Goal: Task Accomplishment & Management: Use online tool/utility

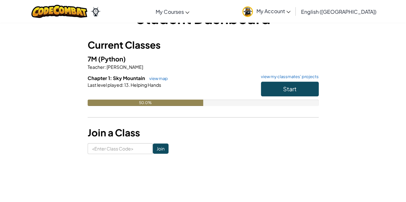
scroll to position [24, 0]
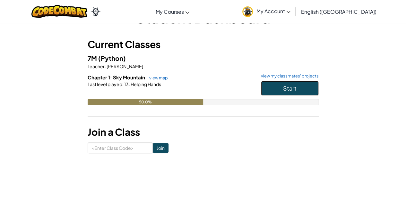
click at [285, 84] on button "Start" at bounding box center [290, 88] width 58 height 15
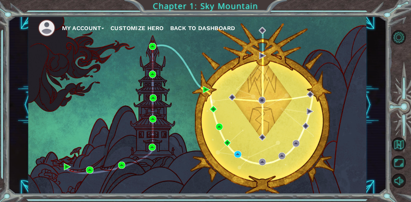
click at [63, 27] on button "My Account" at bounding box center [83, 28] width 42 height 10
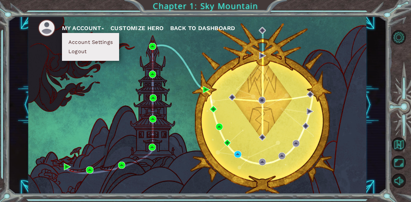
click at [89, 24] on button "My Account" at bounding box center [83, 28] width 42 height 10
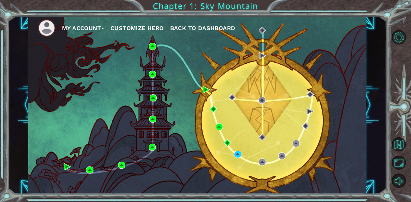
click at [132, 26] on button "Customize Hero" at bounding box center [136, 28] width 53 height 10
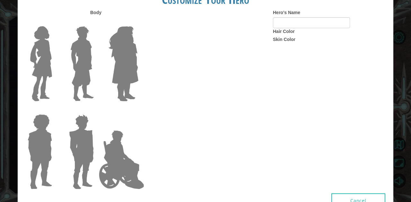
type input "chiara"
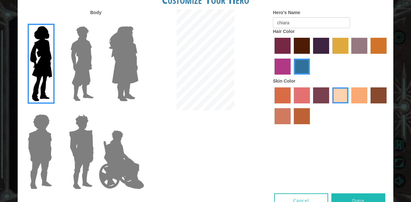
click at [304, 48] on label "maroon hair color" at bounding box center [302, 46] width 16 height 16
click at [291, 56] on input "maroon hair color" at bounding box center [291, 56] width 0 height 0
click at [343, 196] on button "Done" at bounding box center [358, 201] width 54 height 14
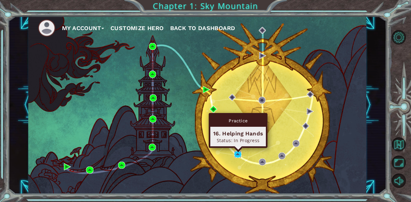
click at [237, 154] on img at bounding box center [237, 154] width 7 height 7
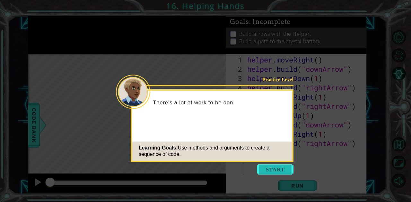
click at [276, 172] on button "Start" at bounding box center [275, 170] width 37 height 10
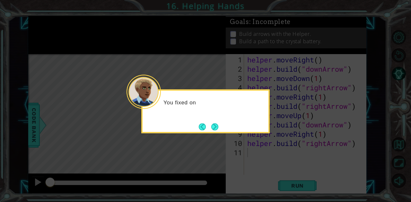
click at [257, 159] on icon at bounding box center [205, 101] width 411 height 202
click at [215, 129] on button "Next" at bounding box center [214, 127] width 11 height 11
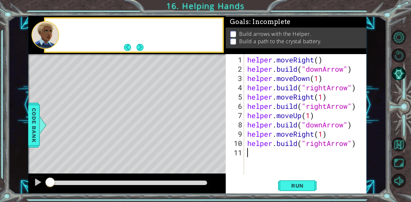
click at [215, 129] on div "Level Map" at bounding box center [176, 148] width 296 height 189
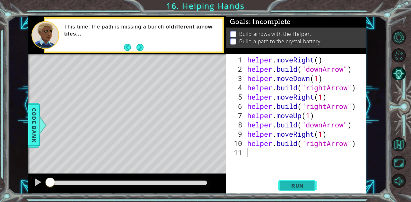
click at [286, 185] on span "Run" at bounding box center [297, 186] width 25 height 6
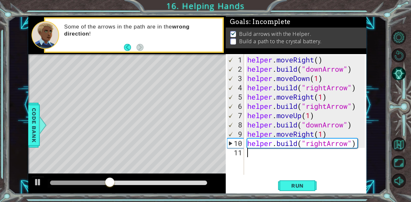
click at [318, 147] on div "helper . moveRight ( ) helper . build ( "downArrow" ) helper . moveDown ( 1 ) h…" at bounding box center [307, 125] width 122 height 140
type textarea "[DOMAIN_NAME]("rightArrow")"
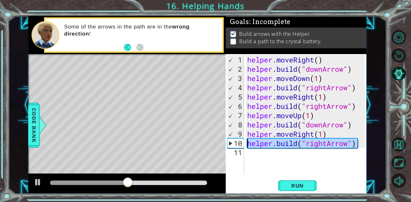
drag, startPoint x: 357, startPoint y: 144, endPoint x: 247, endPoint y: 147, distance: 110.7
click at [247, 147] on div "helper . moveRight ( ) helper . build ( "downArrow" ) helper . moveDown ( 1 ) h…" at bounding box center [307, 125] width 122 height 140
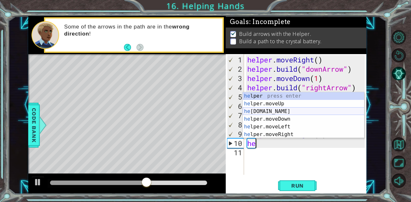
click at [255, 110] on div "he lper press enter he lper.moveUp press enter he [DOMAIN_NAME] press enter he …" at bounding box center [304, 123] width 122 height 62
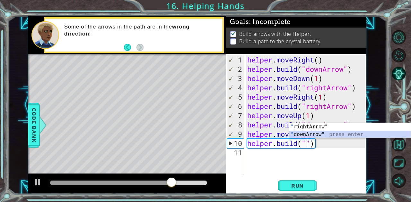
click at [313, 136] on div "" rightArrow" press enter " downArrow" press enter" at bounding box center [350, 138] width 122 height 31
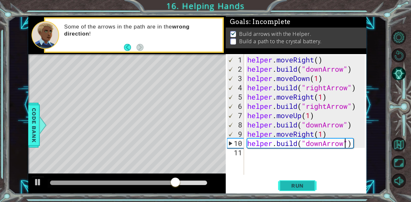
click at [284, 185] on button "Run" at bounding box center [297, 186] width 38 height 14
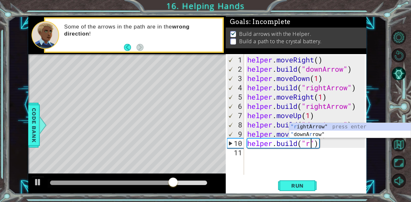
scroll to position [0, 3]
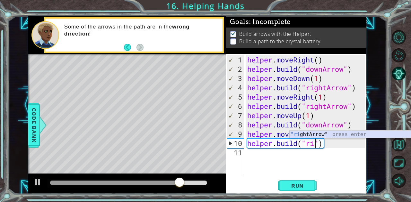
click at [322, 133] on div ""ri ghtArrow" press enter" at bounding box center [350, 142] width 122 height 23
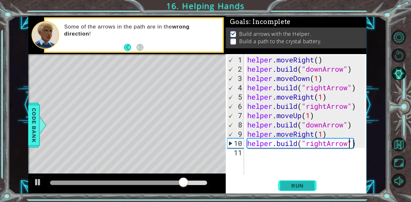
click at [285, 186] on span "Run" at bounding box center [297, 186] width 25 height 6
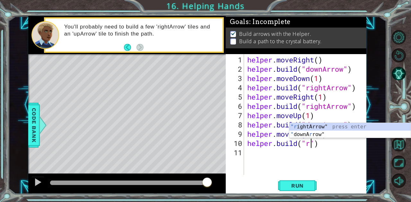
type textarea "[DOMAIN_NAME]("")"
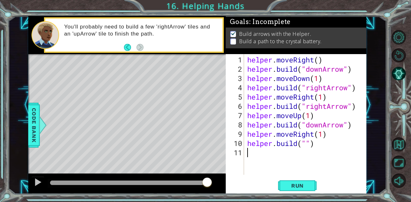
drag, startPoint x: 320, startPoint y: 149, endPoint x: 279, endPoint y: 148, distance: 41.4
click at [279, 148] on div "helper . moveRight ( ) helper . build ( "downArrow" ) helper . moveDown ( 1 ) h…" at bounding box center [307, 125] width 122 height 140
click at [319, 148] on div "helper . moveRight ( ) helper . build ( "downArrow" ) helper . moveDown ( 1 ) h…" at bounding box center [307, 125] width 122 height 140
click at [311, 144] on div "helper . moveRight ( ) helper . build ( "downArrow" ) helper . moveDown ( 1 ) h…" at bounding box center [307, 125] width 122 height 140
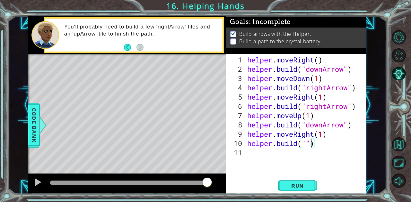
click at [319, 145] on div "helper . moveRight ( ) helper . build ( "downArrow" ) helper . moveDown ( 1 ) h…" at bounding box center [307, 125] width 122 height 140
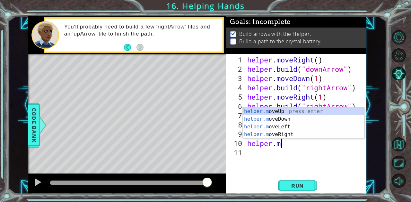
scroll to position [0, 1]
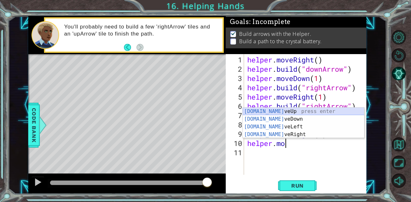
click at [272, 111] on div "[DOMAIN_NAME] veUp press enter [DOMAIN_NAME] veDown press enter [DOMAIN_NAME] v…" at bounding box center [304, 131] width 122 height 46
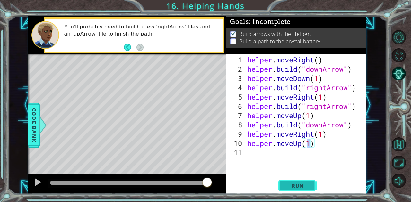
click at [290, 187] on span "Run" at bounding box center [297, 186] width 25 height 6
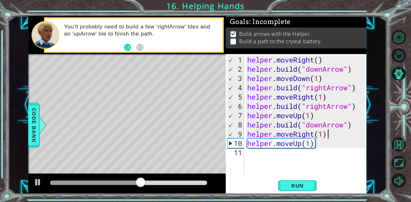
click at [335, 136] on div "helper . moveRight ( ) helper . build ( "downArrow" ) helper . moveDown ( 1 ) h…" at bounding box center [307, 125] width 122 height 140
type textarea "helper.moveRight(1)"
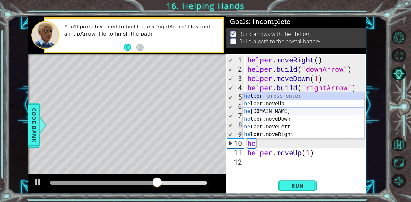
click at [293, 114] on div "he lper press enter he lper.moveUp press enter he [DOMAIN_NAME] press enter he …" at bounding box center [304, 123] width 122 height 62
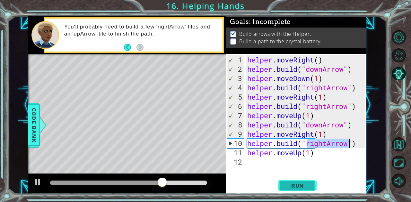
type textarea "[DOMAIN_NAME]("rightArrow")"
click at [287, 185] on span "Run" at bounding box center [297, 186] width 25 height 6
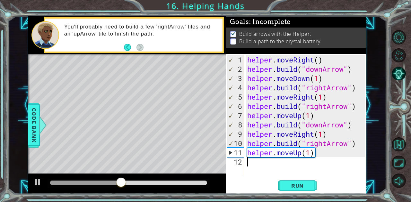
click at [255, 159] on div "helper . moveRight ( ) helper . build ( "downArrow" ) helper . moveDown ( 1 ) h…" at bounding box center [307, 125] width 122 height 140
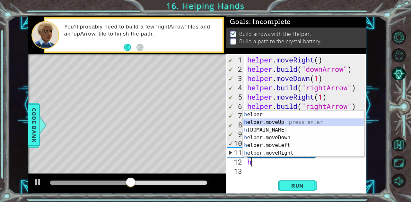
click at [266, 123] on div "h elper press enter h elper.moveUp press enter h [DOMAIN_NAME] press enter h el…" at bounding box center [304, 142] width 122 height 62
type textarea "helper.moveUp(1)"
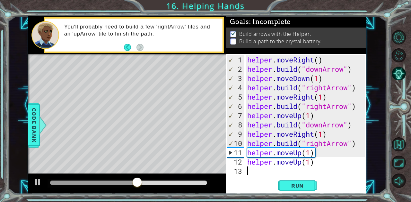
click at [253, 174] on div "helper . moveRight ( ) helper . build ( "downArrow" ) helper . moveDown ( 1 ) h…" at bounding box center [307, 125] width 122 height 140
type textarea "h"
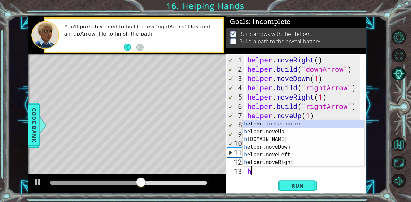
scroll to position [9, 0]
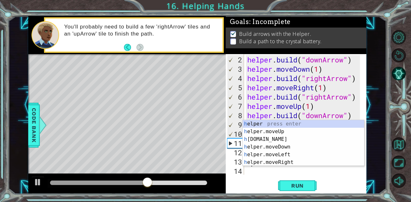
click at [256, 174] on div "helper . build ( "downArrow" ) helper . moveDown ( 1 ) helper . build ( "rightA…" at bounding box center [304, 125] width 117 height 140
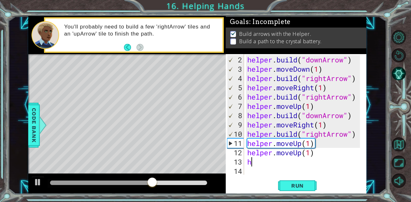
click at [255, 164] on div "helper . build ( "downArrow" ) helper . moveDown ( 1 ) helper . build ( "rightA…" at bounding box center [304, 125] width 117 height 140
type textarea "h"
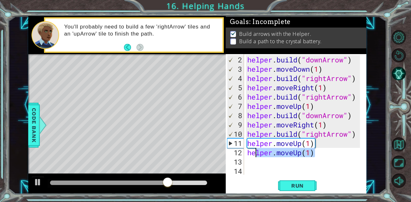
drag, startPoint x: 324, startPoint y: 155, endPoint x: 255, endPoint y: 154, distance: 69.0
click at [255, 154] on div "helper . build ( "downArrow" ) helper . moveDown ( 1 ) helper . build ( "rightA…" at bounding box center [304, 125] width 117 height 140
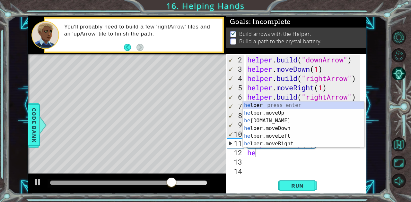
type textarea "h"
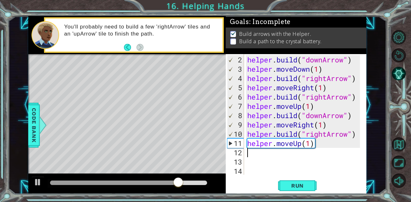
click at [311, 145] on div "helper . build ( "downArrow" ) helper . moveDown ( 1 ) helper . build ( "rightA…" at bounding box center [304, 125] width 117 height 140
click at [295, 182] on button "Run" at bounding box center [297, 186] width 38 height 14
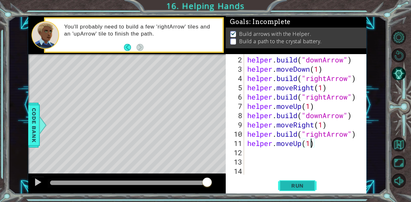
click at [286, 185] on span "Run" at bounding box center [297, 186] width 25 height 6
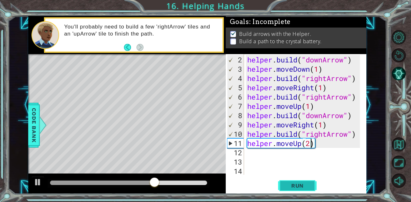
click at [296, 186] on span "Run" at bounding box center [297, 186] width 25 height 6
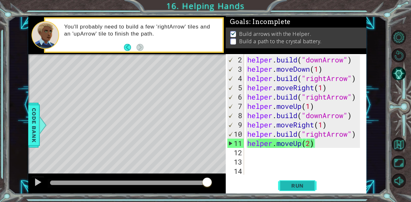
click at [293, 187] on span "Run" at bounding box center [297, 186] width 25 height 6
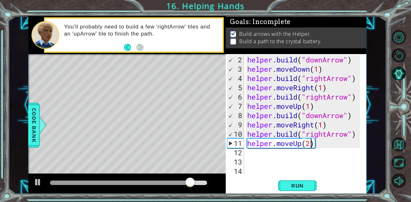
click at [348, 137] on div "helper . build ( "downArrow" ) helper . moveDown ( 1 ) helper . build ( "rightA…" at bounding box center [304, 125] width 117 height 140
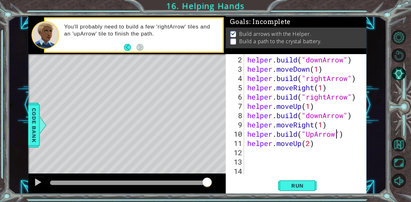
scroll to position [0, 4]
click at [311, 139] on div "helper . build ( "downArrow" ) helper . moveDown ( 1 ) helper . build ( "rightA…" at bounding box center [304, 125] width 117 height 140
click at [311, 136] on div "helper . build ( "downArrow" ) helper . moveDown ( 1 ) helper . build ( "rightA…" at bounding box center [304, 125] width 117 height 140
type textarea "[DOMAIN_NAME]("upArrow")"
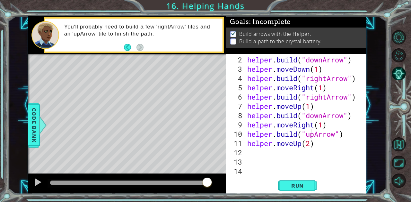
click at [311, 178] on div "[DOMAIN_NAME]("upArrow") 2 3 4 5 6 7 8 9 10 11 12 13 14 helper . build ( "downA…" at bounding box center [296, 124] width 140 height 140
click at [306, 183] on span "Run" at bounding box center [297, 186] width 25 height 6
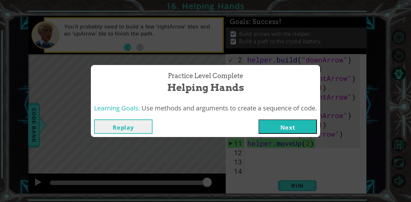
click at [281, 121] on button "Next" at bounding box center [287, 127] width 58 height 14
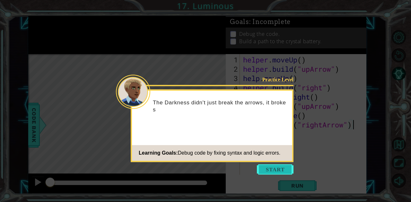
click at [277, 172] on button "Start" at bounding box center [275, 170] width 37 height 10
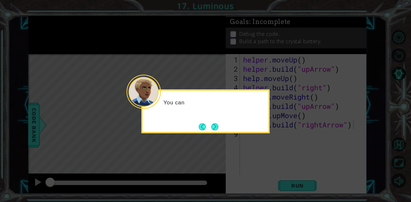
click at [277, 172] on icon at bounding box center [205, 101] width 411 height 202
click at [223, 133] on div "You can debug the Helper's" at bounding box center [205, 111] width 128 height 44
click at [216, 127] on button "Next" at bounding box center [215, 127] width 12 height 12
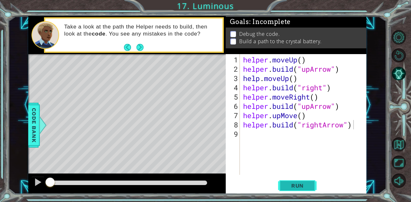
click at [287, 183] on span "Run" at bounding box center [297, 186] width 25 height 6
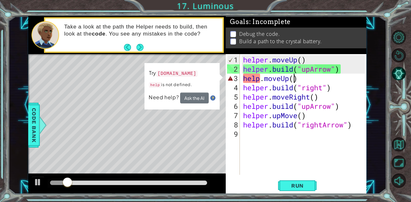
click at [293, 79] on div "helper . moveUp ( ) helper . build ( "upArrow" ) help . moveUp ( ) helper . bui…" at bounding box center [305, 125] width 126 height 140
click at [302, 82] on div "helper . moveUp ( ) helper . build ( "upArrow" ) help . moveUp ( ) helper . bui…" at bounding box center [305, 125] width 126 height 140
click at [301, 79] on div "helper . moveUp ( ) helper . build ( "upArrow" ) help . moveUp ( ) helper . bui…" at bounding box center [305, 125] width 126 height 140
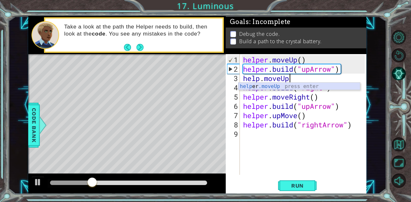
click at [267, 88] on div "help er .moveUp press enter" at bounding box center [299, 94] width 122 height 23
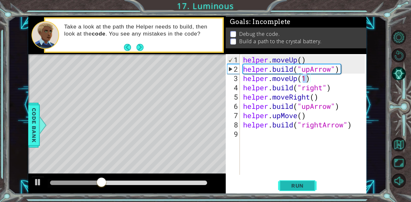
click at [289, 179] on button "Run" at bounding box center [297, 186] width 38 height 14
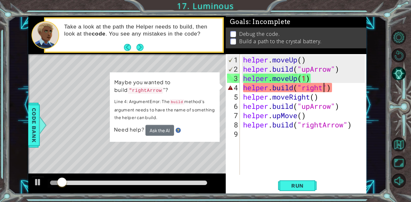
click at [324, 89] on div "helper . moveUp ( ) helper . build ( "upArrow" ) helper . moveUp ( 1 ) helper .…" at bounding box center [305, 125] width 126 height 140
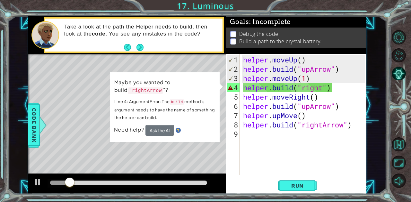
scroll to position [0, 4]
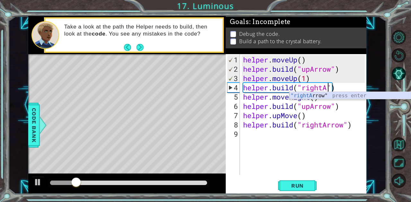
click at [313, 95] on div ""rightA rrow" press enter" at bounding box center [350, 103] width 122 height 23
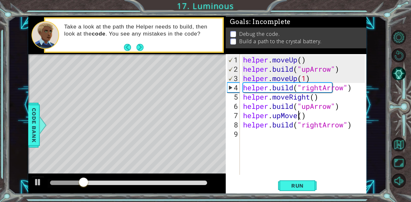
click at [300, 118] on div "helper . moveUp ( ) helper . build ( "upArrow" ) helper . moveUp ( 1 ) helper .…" at bounding box center [305, 125] width 126 height 140
click at [303, 116] on div "helper . moveUp ( ) helper . build ( "upArrow" ) helper . moveUp ( 1 ) helper .…" at bounding box center [305, 125] width 126 height 140
click at [290, 186] on span "Run" at bounding box center [297, 186] width 25 height 6
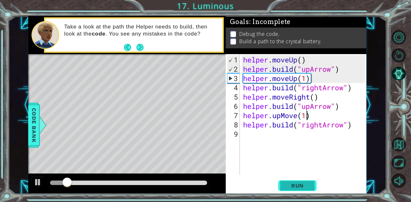
click at [291, 185] on span "Run" at bounding box center [297, 186] width 25 height 6
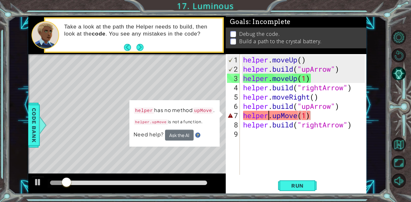
click at [269, 119] on div "helper . moveUp ( ) helper . build ( "upArrow" ) helper . moveUp ( 1 ) helper .…" at bounding box center [305, 125] width 126 height 140
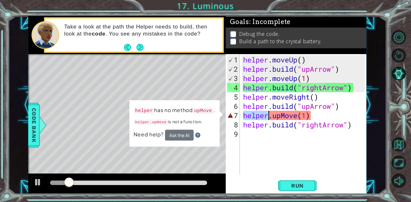
click at [269, 119] on div "helper . moveUp ( ) helper . build ( "upArrow" ) helper . moveUp ( 1 ) helper .…" at bounding box center [305, 125] width 126 height 140
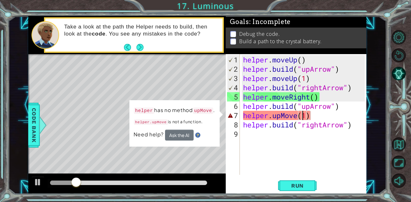
click at [301, 118] on div "helper . moveUp ( ) helper . build ( "upArrow" ) helper . moveUp ( 1 ) helper .…" at bounding box center [305, 125] width 126 height 140
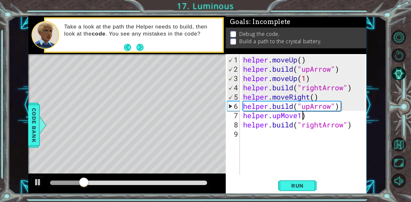
click at [303, 117] on div "helper . moveUp ( ) helper . build ( "upArrow" ) helper . moveUp ( 1 ) helper .…" at bounding box center [305, 125] width 126 height 140
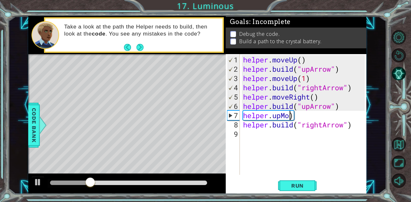
scroll to position [0, 2]
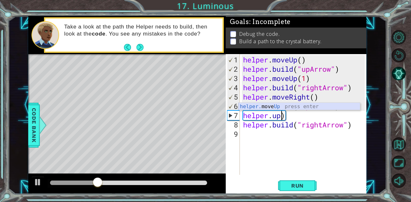
click at [280, 104] on div "helper. move Up press enter" at bounding box center [299, 114] width 122 height 23
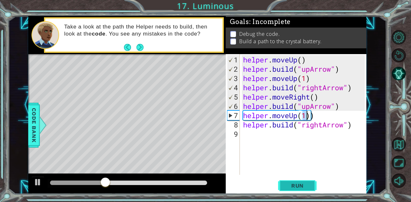
click at [293, 184] on span "Run" at bounding box center [297, 186] width 25 height 6
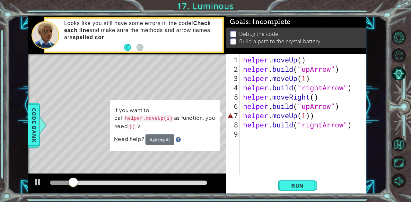
click at [319, 119] on div "helper . moveUp ( ) helper . build ( "upArrow" ) helper . moveUp ( 1 ) helper .…" at bounding box center [305, 125] width 126 height 140
type textarea "helper.moveUp(1)"
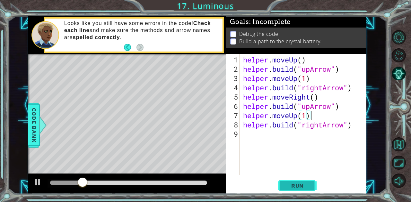
click at [294, 188] on span "Run" at bounding box center [297, 186] width 25 height 6
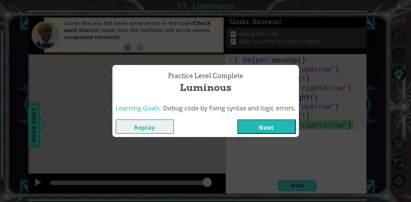
click at [254, 125] on button "Next" at bounding box center [266, 127] width 58 height 14
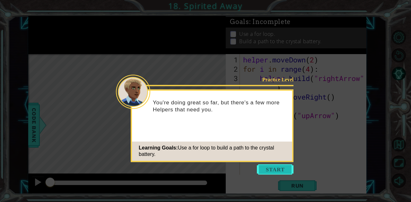
click at [276, 173] on button "Start" at bounding box center [275, 170] width 37 height 10
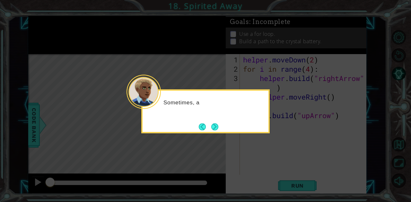
click at [244, 129] on div "Sometimes, a" at bounding box center [205, 111] width 128 height 44
click at [212, 109] on div "Sometimes, a Helper needs to rep" at bounding box center [205, 105] width 126 height 25
click at [216, 116] on div "Sometimes, a Helper needs to repeat the same steps ov" at bounding box center [205, 109] width 126 height 32
click at [215, 126] on button "Next" at bounding box center [214, 127] width 9 height 9
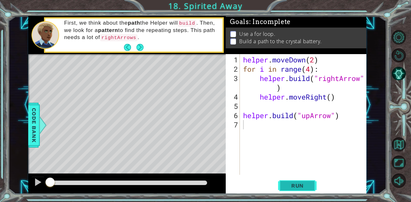
click at [305, 184] on span "Run" at bounding box center [297, 186] width 25 height 6
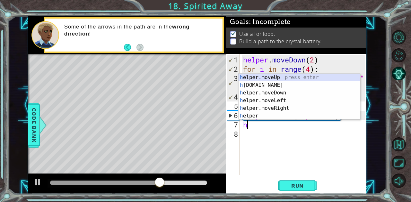
click at [257, 81] on div "h elper.moveUp press enter h [DOMAIN_NAME] press enter h elper.moveDown press e…" at bounding box center [299, 105] width 122 height 62
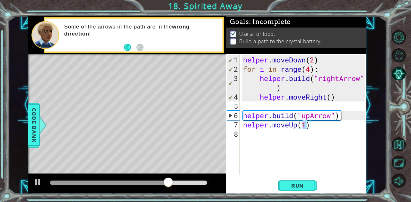
click at [310, 127] on div "helper . moveDown ( 2 ) for i in range ( 4 ) : helper . build ( "rightArrow" ) …" at bounding box center [305, 125] width 126 height 140
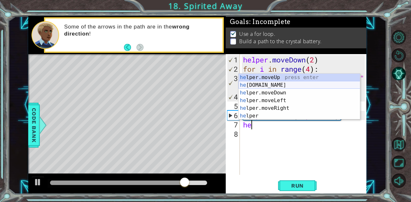
click at [267, 84] on div "he lper.moveUp press enter he [DOMAIN_NAME] press enter he lper.moveDown press …" at bounding box center [299, 105] width 122 height 62
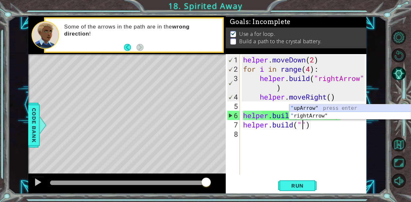
type textarea "[DOMAIN_NAME]("")"
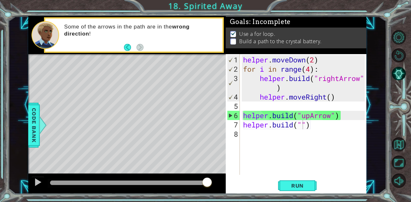
click at [303, 104] on body "1 ההההההההההההההההההההההההההההההההההההההההההההההההההההההההההההההההההההההההההההה…" at bounding box center [205, 101] width 411 height 202
click at [301, 131] on div "helper . moveDown ( 2 ) for i in range ( 4 ) : helper . build ( "rightArrow" ) …" at bounding box center [305, 125] width 126 height 140
click at [303, 127] on div "helper . moveDown ( 2 ) for i in range ( 4 ) : helper . build ( "rightArrow" ) …" at bounding box center [305, 125] width 126 height 140
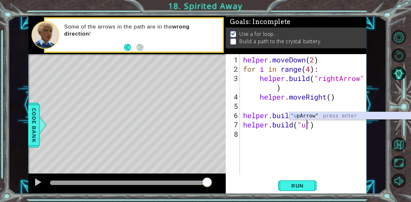
click at [301, 114] on div ""u [PERSON_NAME]" press enter" at bounding box center [350, 123] width 122 height 23
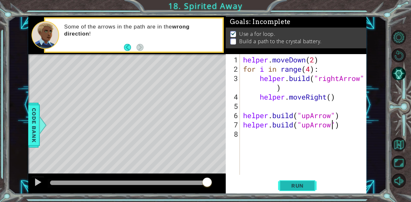
type textarea "[DOMAIN_NAME]("upArrow")"
click at [289, 185] on span "Run" at bounding box center [297, 186] width 25 height 6
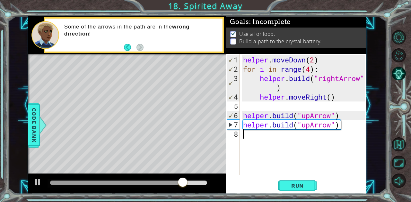
click at [349, 130] on div "helper . moveDown ( 2 ) for i in range ( 4 ) : helper . build ( "rightArrow" ) …" at bounding box center [305, 125] width 126 height 140
click at [334, 124] on div "helper . moveDown ( 2 ) for i in range ( 4 ) : helper . build ( "rightArrow" ) …" at bounding box center [305, 125] width 126 height 140
click at [339, 125] on div "helper . moveDown ( 2 ) for i in range ( 4 ) : helper . build ( "rightArrow" ) …" at bounding box center [305, 125] width 126 height 140
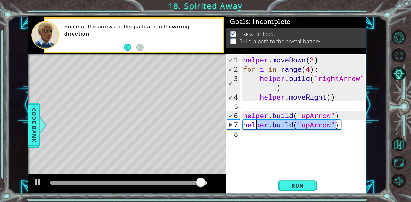
drag, startPoint x: 338, startPoint y: 125, endPoint x: 254, endPoint y: 127, distance: 84.4
click at [254, 127] on div "helper . moveDown ( 2 ) for i in range ( 4 ) : helper . build ( "rightArrow" ) …" at bounding box center [305, 125] width 126 height 140
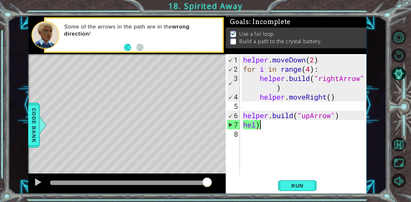
click at [259, 126] on div "helper . moveDown ( 2 ) for i in range ( 4 ) : helper . build ( "rightArrow" ) …" at bounding box center [305, 125] width 126 height 140
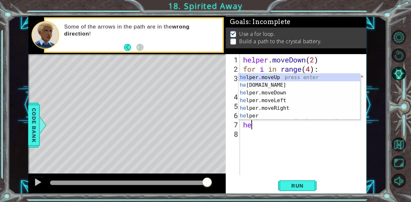
type textarea "h"
click at [268, 76] on div "h elper.moveUp press enter h [DOMAIN_NAME] press enter h elper.moveDown press e…" at bounding box center [299, 105] width 122 height 62
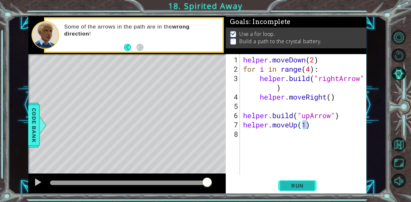
click at [286, 179] on button "Run" at bounding box center [297, 186] width 38 height 14
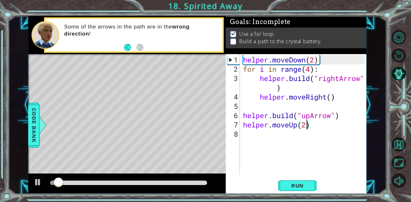
scroll to position [0, 3]
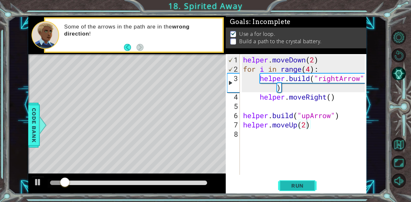
click at [297, 184] on span "Run" at bounding box center [297, 186] width 25 height 6
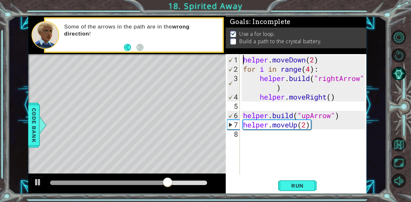
click at [242, 61] on div "helper . moveDown ( 2 ) for i in range ( 4 ) : helper . build ( "rightArrow" ) …" at bounding box center [305, 125] width 126 height 140
type textarea "helper.moveDown(2)"
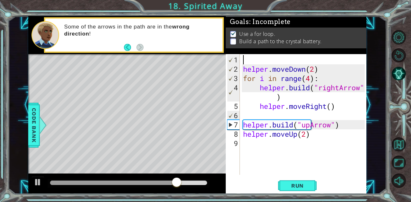
click at [243, 57] on div "helper . moveDown ( 2 ) for i in range ( 4 ) : helper . build ( "rightArrow" ) …" at bounding box center [305, 125] width 126 height 140
click at [252, 57] on div "helper . moveDown ( 2 ) for i in range ( 4 ) : helper . build ( "rightArrow" ) …" at bounding box center [305, 125] width 126 height 140
click at [242, 69] on div "helper . moveDown ( 2 ) for i in range ( 4 ) : helper . build ( "rightArrow" ) …" at bounding box center [305, 125] width 126 height 140
type textarea "helper.moveDown(2)"
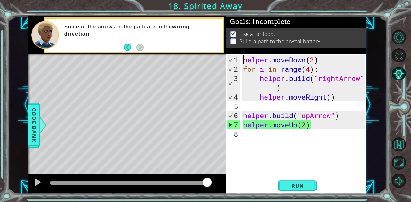
click at [270, 138] on div "helper . moveDown ( 2 ) for i in range ( 4 ) : helper . build ( "rightArrow" ) …" at bounding box center [305, 125] width 126 height 140
click at [280, 181] on button "Run" at bounding box center [297, 186] width 38 height 14
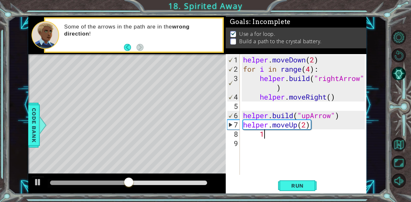
scroll to position [0, 1]
type textarea "1"
drag, startPoint x: 310, startPoint y: 127, endPoint x: 276, endPoint y: 128, distance: 34.6
click at [276, 128] on div "helper . moveDown ( 2 ) for i in range ( 4 ) : helper . build ( "rightArrow" ) …" at bounding box center [305, 125] width 126 height 140
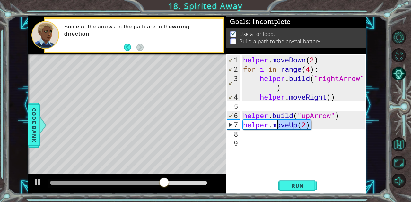
click at [276, 128] on div "helper . moveDown ( 2 ) for i in range ( 4 ) : helper . build ( "rightArrow" ) …" at bounding box center [303, 114] width 123 height 121
drag, startPoint x: 306, startPoint y: 125, endPoint x: 274, endPoint y: 126, distance: 31.8
click at [274, 126] on div "helper . moveDown ( 2 ) for i in range ( 4 ) : helper . build ( "rightArrow" ) …" at bounding box center [305, 125] width 126 height 140
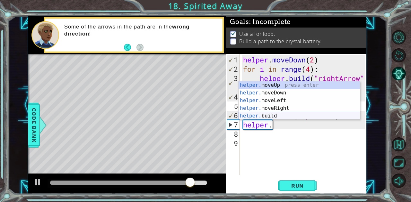
click at [262, 114] on div "helper. moveUp press enter helper. moveDown press enter helper. moveLeft press …" at bounding box center [299, 108] width 122 height 54
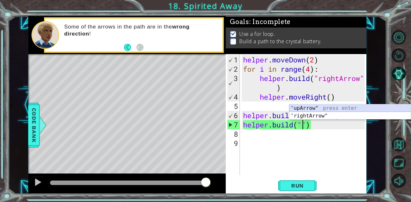
click at [294, 107] on div "" upArrow" press enter " rightArrow" press enter" at bounding box center [350, 120] width 122 height 31
type textarea "[DOMAIN_NAME]("upArrow")"
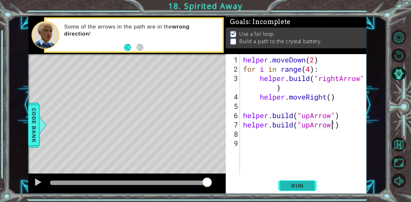
click at [296, 188] on span "Run" at bounding box center [297, 186] width 25 height 6
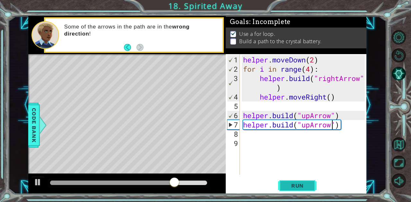
click at [293, 183] on span "Run" at bounding box center [297, 186] width 25 height 6
click at [344, 119] on div "helper . moveDown ( 2 ) for i in range ( 4 ) : helper . build ( "rightArrow" ) …" at bounding box center [305, 125] width 126 height 140
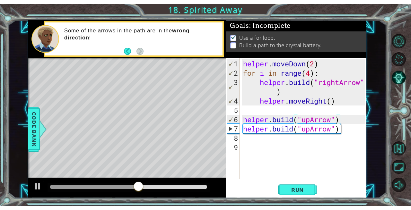
scroll to position [0, 0]
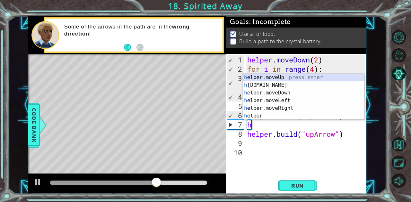
click at [286, 78] on div "h elper.moveUp press enter h [DOMAIN_NAME] press enter h elper.moveDown press e…" at bounding box center [304, 105] width 122 height 62
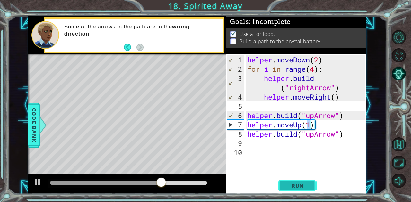
type textarea "helper.moveUp(1)"
click at [285, 183] on button "Run" at bounding box center [297, 186] width 38 height 14
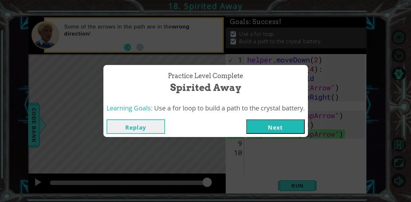
click at [272, 125] on button "Next" at bounding box center [275, 127] width 58 height 14
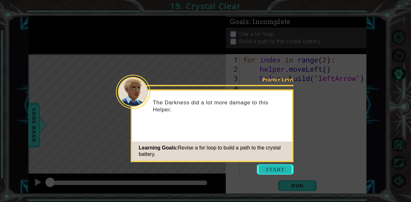
click at [269, 169] on button "Start" at bounding box center [275, 170] width 37 height 10
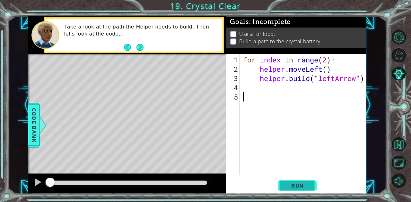
click at [293, 189] on button "Run" at bounding box center [297, 186] width 38 height 14
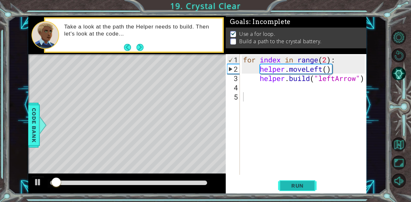
click at [293, 189] on button "Run" at bounding box center [297, 186] width 38 height 14
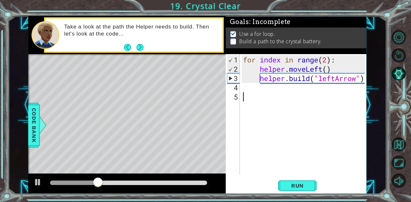
click at [250, 89] on div "for index in range ( 2 ) : helper . moveLeft ( ) helper . build ( "leftArrow" )" at bounding box center [305, 125] width 126 height 140
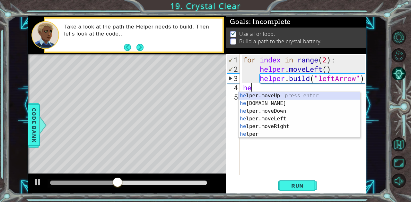
click at [250, 94] on div "he lper.moveUp press enter he [DOMAIN_NAME] press enter he lper.moveDown press …" at bounding box center [299, 123] width 122 height 62
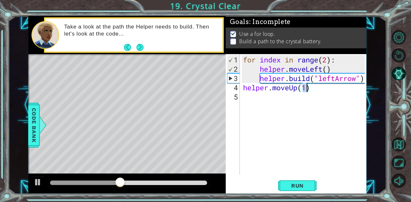
click at [251, 96] on div "for index in range ( 2 ) : helper . moveLeft ( ) helper . build ( "leftArrow" )…" at bounding box center [305, 125] width 126 height 140
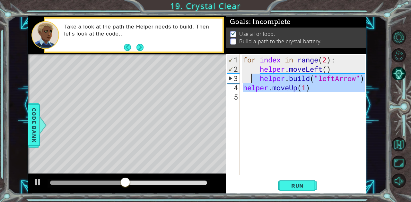
type textarea "[DOMAIN_NAME]("leftArrow") helper.moveUp(1)"
click at [251, 96] on div "for index in range ( 2 ) : helper . moveLeft ( ) helper . build ( "leftArrow" )…" at bounding box center [303, 114] width 123 height 121
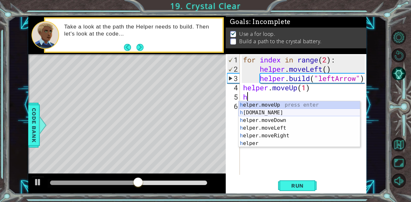
click at [253, 112] on div "h elper.moveUp press enter h [DOMAIN_NAME] press enter h elper.moveDown press e…" at bounding box center [299, 132] width 122 height 62
type textarea "[DOMAIN_NAME]("rightArrow")"
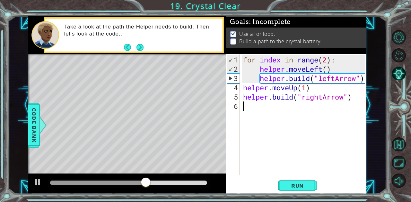
click at [283, 124] on div "for index in range ( 2 ) : helper . moveLeft ( ) helper . build ( "leftArrow" )…" at bounding box center [305, 125] width 126 height 140
click at [344, 98] on div "for index in range ( 2 ) : helper . moveLeft ( ) helper . build ( "leftArrow" )…" at bounding box center [305, 125] width 126 height 140
drag, startPoint x: 344, startPoint y: 98, endPoint x: 303, endPoint y: 97, distance: 40.8
click at [303, 97] on div "for index in range ( 2 ) : helper . moveLeft ( ) helper . build ( "leftArrow" )…" at bounding box center [305, 125] width 126 height 140
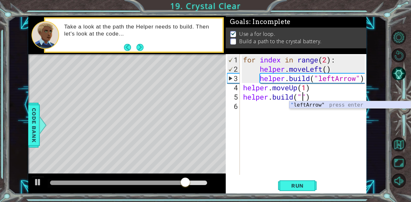
click at [299, 104] on div "" leftArrow" press enter" at bounding box center [350, 112] width 122 height 23
type textarea "[DOMAIN_NAME]("leftArrow")"
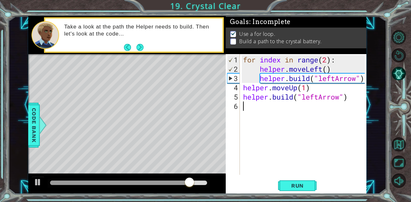
click at [257, 105] on div "for index in range ( 2 ) : helper . moveLeft ( ) helper . build ( "leftArrow" )…" at bounding box center [305, 125] width 126 height 140
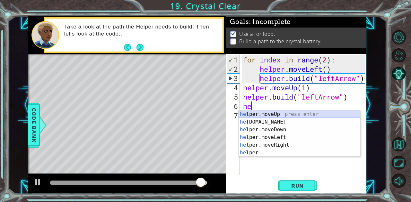
click at [260, 115] on div "he lper.moveUp press enter he [DOMAIN_NAME] press enter he lper.moveDown press …" at bounding box center [299, 142] width 122 height 62
type textarea "helper.moveUp(1)"
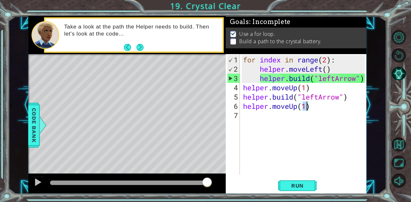
click at [254, 112] on div "for index in range ( 2 ) : helper . moveLeft ( ) helper . build ( "leftArrow" )…" at bounding box center [305, 125] width 126 height 140
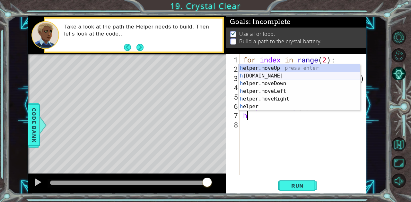
click at [253, 75] on div "h elper.moveUp press enter h [DOMAIN_NAME] press enter h elper.moveDown press e…" at bounding box center [299, 95] width 122 height 62
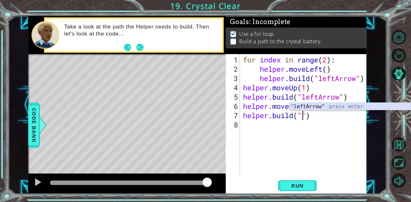
click at [312, 107] on div "" leftArrow" press enter" at bounding box center [350, 114] width 122 height 23
type textarea "[DOMAIN_NAME]("leftArrow")"
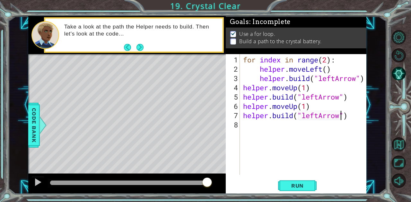
click at [252, 131] on div "for index in range ( 2 ) : helper . moveLeft ( ) helper . build ( "leftArrow" )…" at bounding box center [305, 125] width 126 height 140
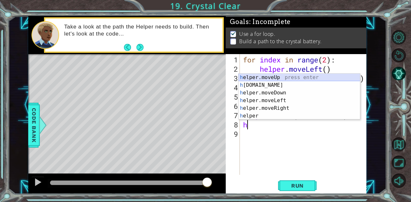
click at [252, 77] on div "h elper.moveUp press enter h [DOMAIN_NAME] press enter h elper.moveDown press e…" at bounding box center [299, 105] width 122 height 62
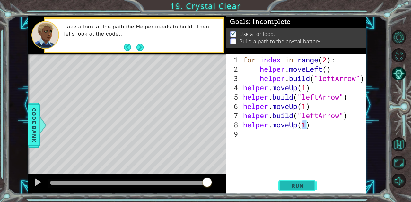
click at [293, 184] on span "Run" at bounding box center [297, 186] width 25 height 6
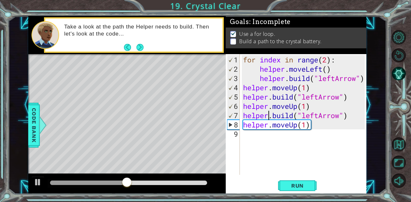
click at [270, 118] on div "for index in range ( 2 ) : helper . moveLeft ( ) helper . build ( "leftArrow" )…" at bounding box center [305, 125] width 126 height 140
click at [327, 98] on div "for index in range ( 2 ) : helper . moveLeft ( ) helper . build ( "leftArrow" )…" at bounding box center [305, 125] width 126 height 140
click at [313, 89] on div "for index in range ( 2 ) : helper . moveLeft ( ) helper . build ( "leftArrow" )…" at bounding box center [305, 125] width 126 height 140
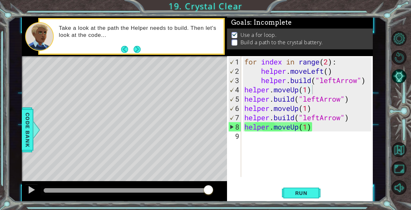
drag, startPoint x: 243, startPoint y: 90, endPoint x: 257, endPoint y: 119, distance: 32.3
click at [257, 119] on div "helper.moveUp(1) 1 2 3 4 5 6 7 8 9 for index in range ( 2 ) : helper . moveLeft…" at bounding box center [299, 116] width 144 height 121
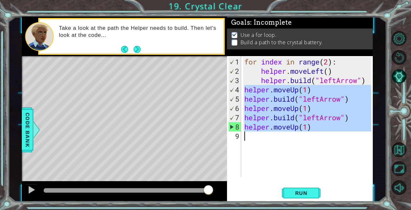
drag, startPoint x: 243, startPoint y: 88, endPoint x: 318, endPoint y: 143, distance: 92.8
click at [318, 143] on div "for index in range ( 2 ) : helper . moveLeft ( ) helper . build ( "leftArrow" )…" at bounding box center [309, 127] width 132 height 140
type textarea "helper.moveUp(1)"
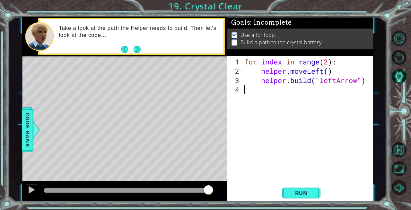
click at [328, 64] on div "for index in range ( 2 ) : helper . moveLeft ( ) helper . build ( "leftArrow" )" at bounding box center [309, 131] width 132 height 149
type textarea "for index in range(4):"
click at [309, 191] on span "Run" at bounding box center [300, 193] width 25 height 6
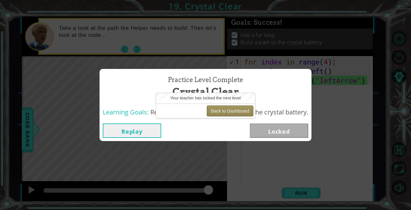
click at [233, 110] on button "Back to Dashboard" at bounding box center [230, 111] width 47 height 11
click at [238, 110] on button "Back to Dashboard" at bounding box center [230, 111] width 47 height 11
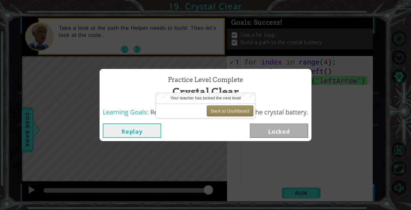
click at [238, 110] on button "Back to Dashboard" at bounding box center [230, 111] width 47 height 11
click at [238, 111] on button "Back to Dashboard" at bounding box center [230, 111] width 47 height 11
